Goal: Task Accomplishment & Management: Complete application form

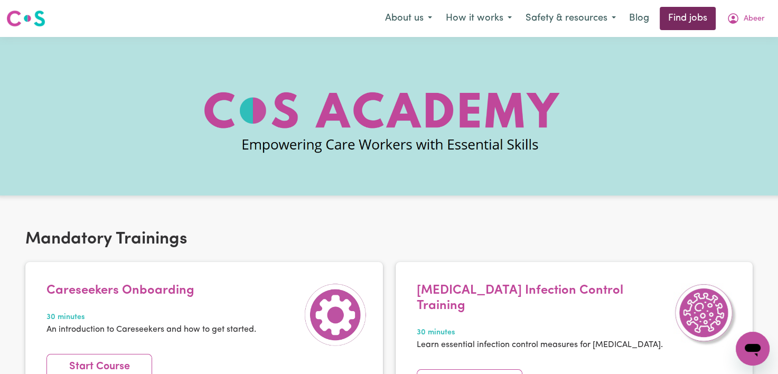
click at [687, 26] on link "Find jobs" at bounding box center [688, 18] width 56 height 23
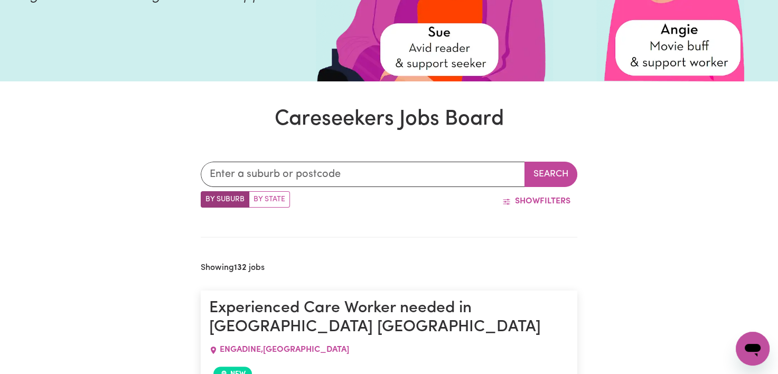
scroll to position [173, 0]
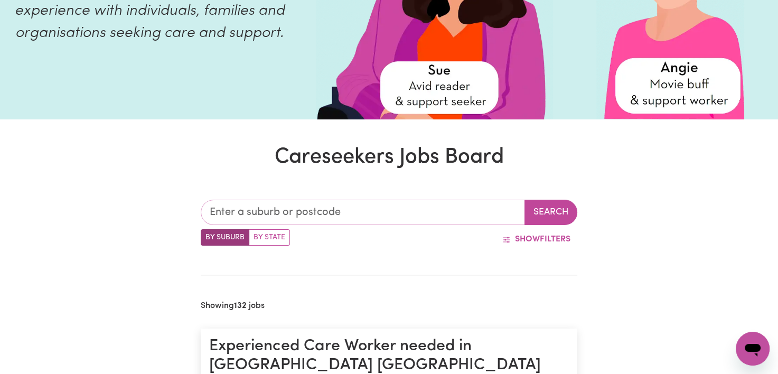
click at [391, 218] on input "text" at bounding box center [363, 212] width 324 height 25
click at [450, 220] on input "text" at bounding box center [363, 212] width 324 height 25
click at [459, 218] on input "text" at bounding box center [363, 212] width 324 height 25
click at [497, 223] on input "text" at bounding box center [363, 212] width 324 height 25
type input "sleep"
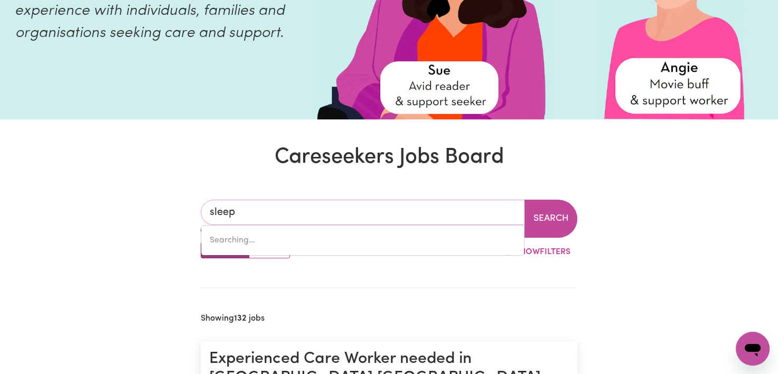
type input "[GEOGRAPHIC_DATA], [GEOGRAPHIC_DATA], 2483"
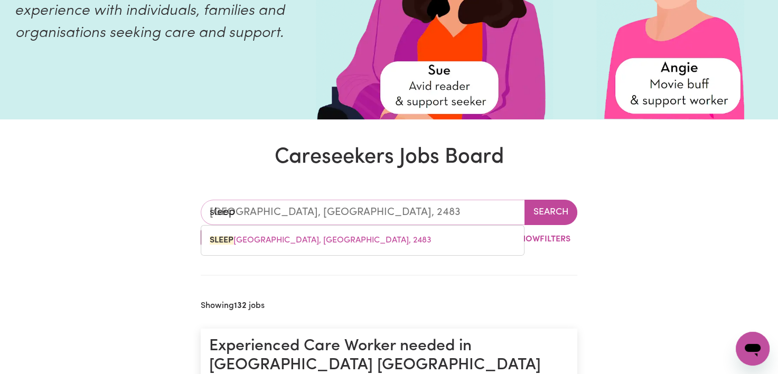
type input "sleepo"
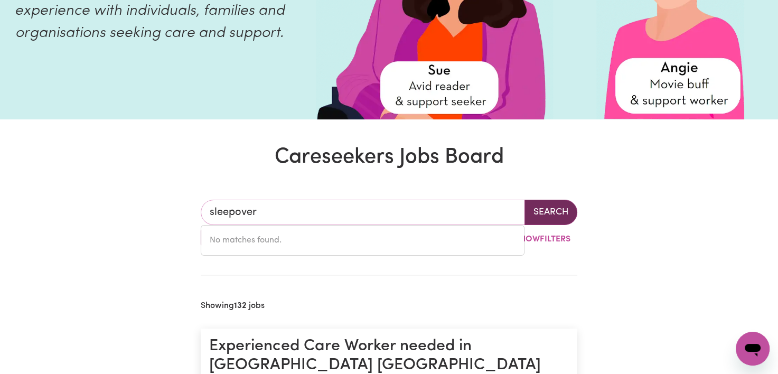
type input "sleepover"
click at [552, 205] on button "Search" at bounding box center [551, 212] width 53 height 25
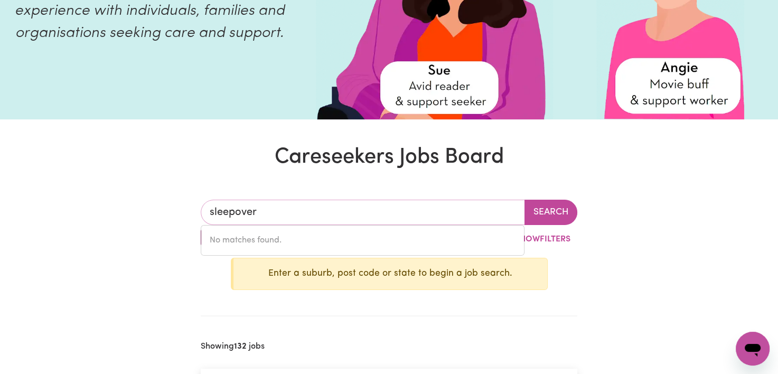
click at [232, 213] on input "sleepover" at bounding box center [363, 212] width 324 height 25
click at [266, 208] on input "sleepover" at bounding box center [363, 212] width 324 height 25
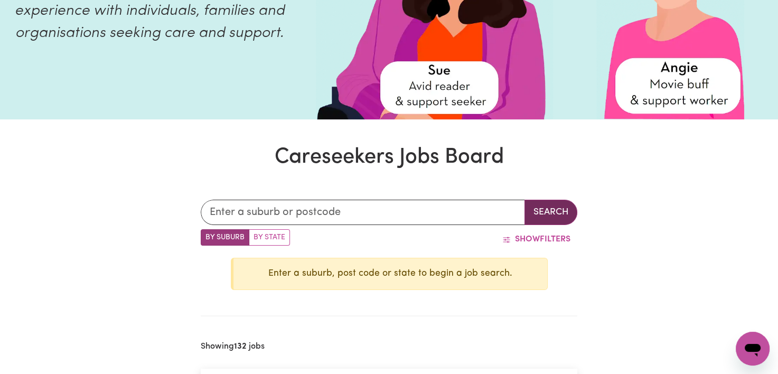
click at [555, 218] on button "Search" at bounding box center [551, 212] width 53 height 25
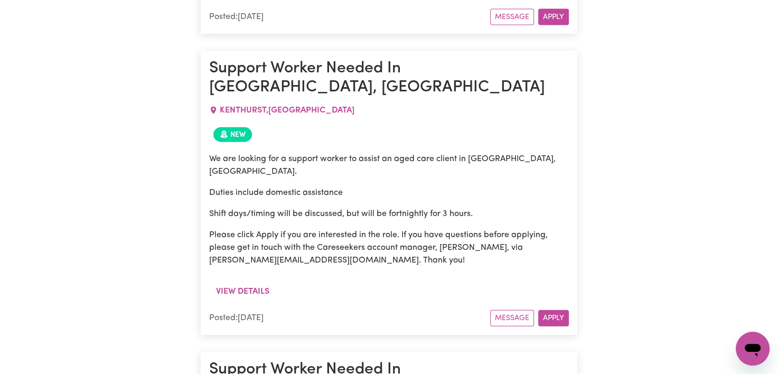
scroll to position [16027, 0]
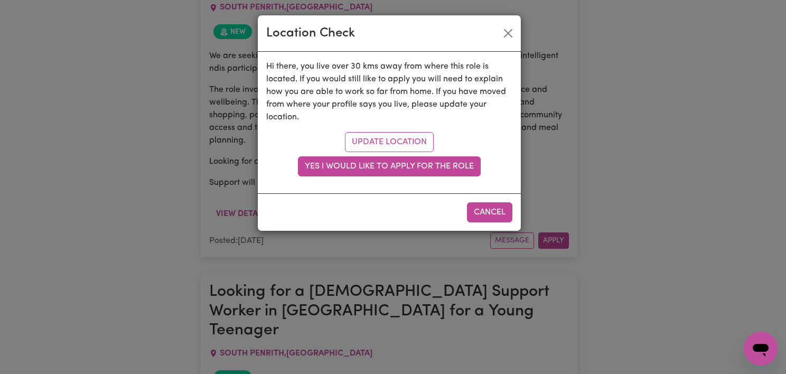
click at [562, 126] on div "Location Check Hi there, you live over 30 kms away from where this role is loca…" at bounding box center [393, 187] width 786 height 374
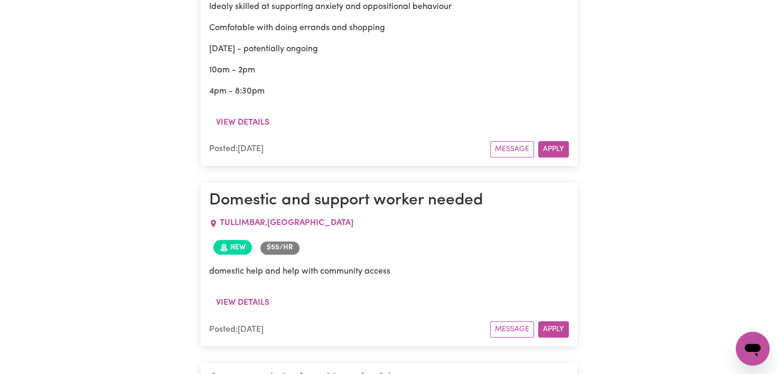
scroll to position [16658, 0]
